Goal: Transaction & Acquisition: Purchase product/service

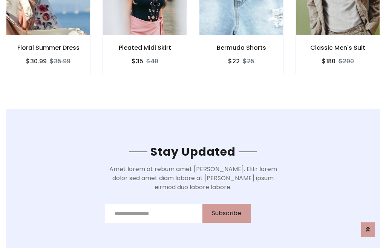
scroll to position [1134, 0]
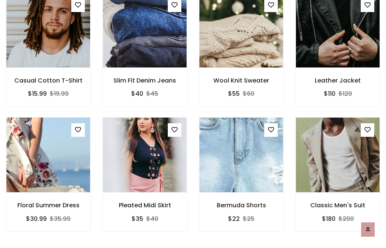
click at [193, 124] on div "Bermuda Shorts $22 $25" at bounding box center [241, 179] width 96 height 125
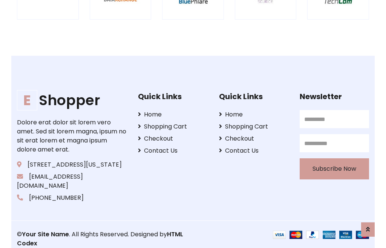
scroll to position [1434, 0]
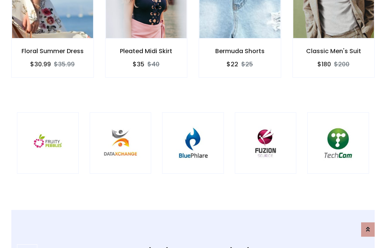
click at [193, 124] on img at bounding box center [192, 143] width 43 height 43
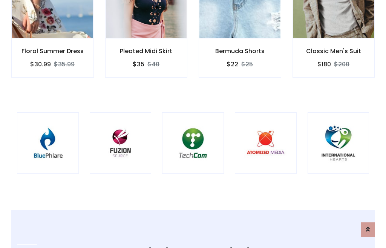
click at [193, 124] on img at bounding box center [192, 143] width 43 height 43
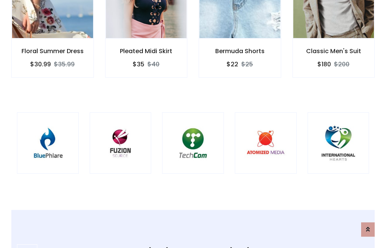
click at [193, 124] on img at bounding box center [192, 143] width 43 height 43
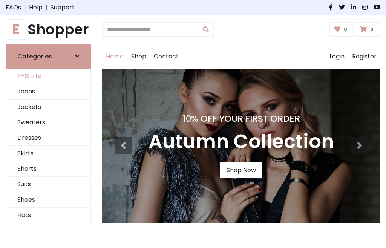
click at [48, 76] on link "T-Shirts" at bounding box center [48, 76] width 84 height 15
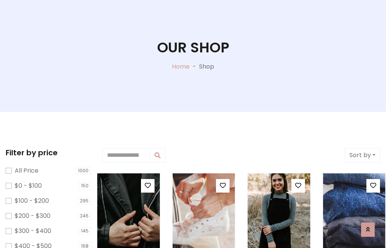
scroll to position [38, 0]
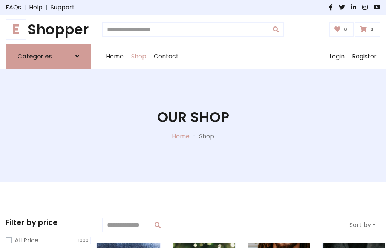
click at [48, 29] on h1 "E Shopper" at bounding box center [48, 29] width 85 height 17
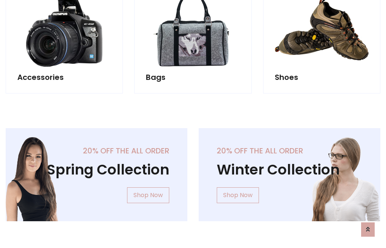
scroll to position [732, 0]
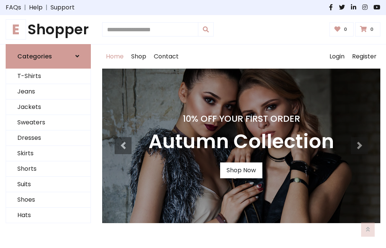
scroll to position [247, 0]
